Goal: Check status

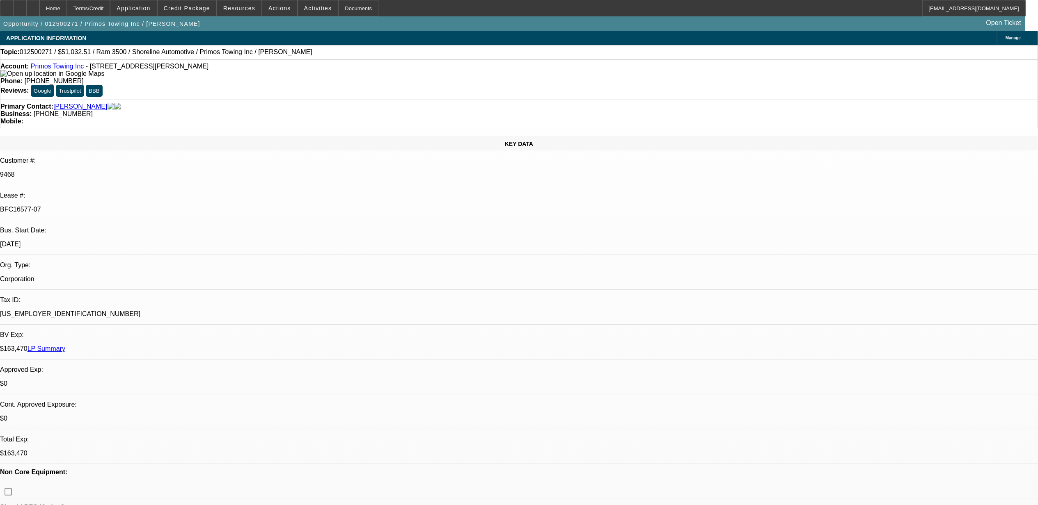
select select "0.15"
select select "2"
select select "0.1"
select select "0"
select select "2"
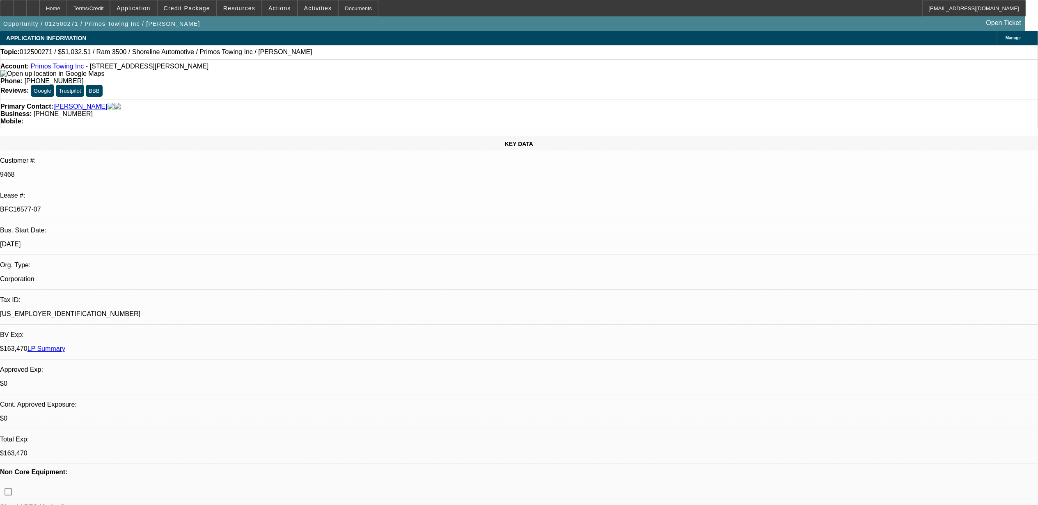
select select "0.1"
select select "0.15"
select select "2"
select select "0.1"
select select "0.15"
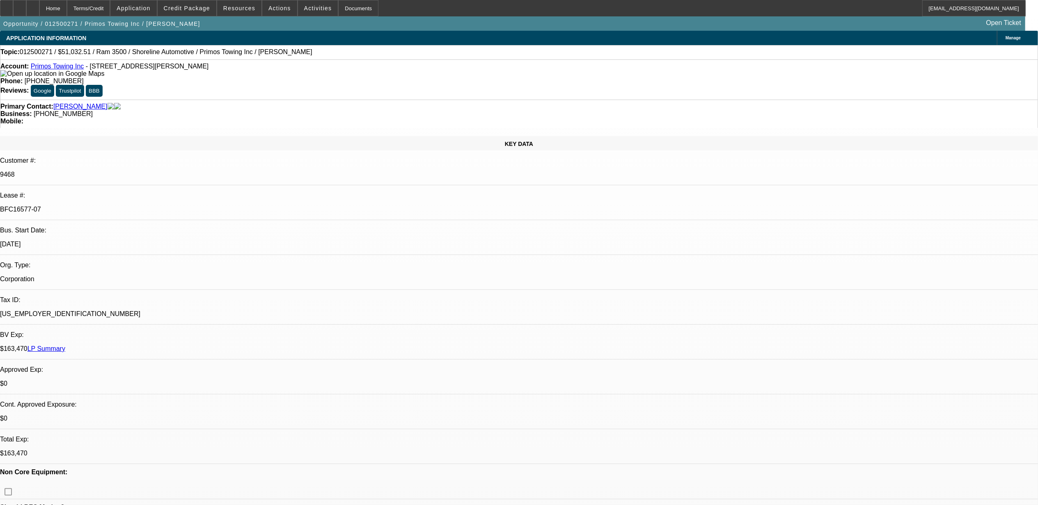
select select "2"
select select "0.1"
select select "1"
select select "2"
select select "4"
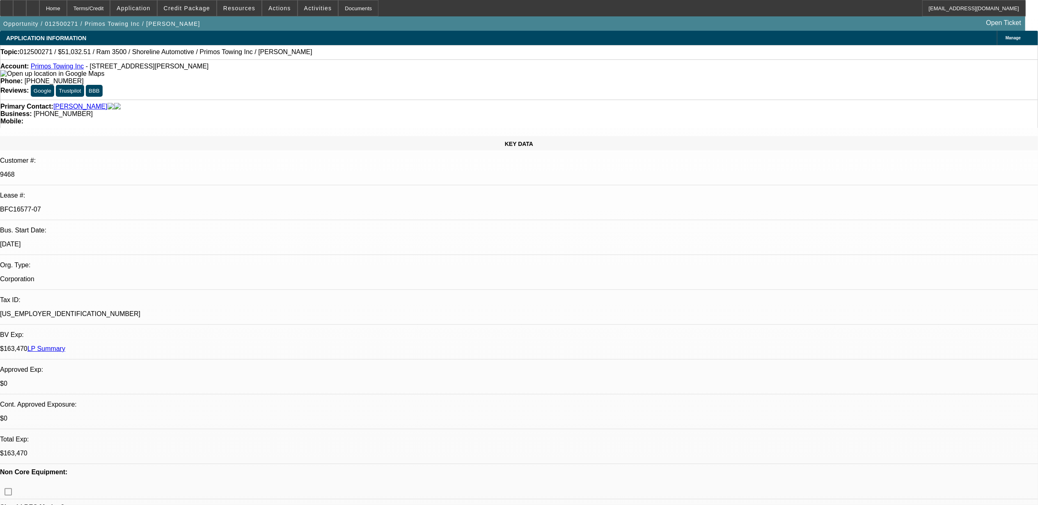
select select "1"
select select "2"
select select "4"
select select "1"
select select "2"
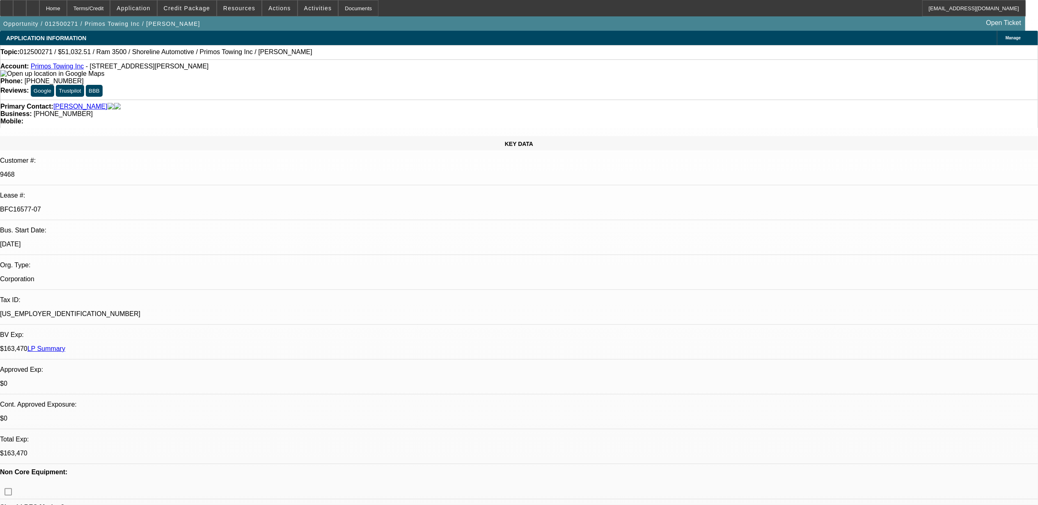
select select "4"
select select "1"
select select "2"
select select "4"
click at [65, 345] on link "LP Summary" at bounding box center [46, 348] width 38 height 7
